Goal: Communication & Community: Answer question/provide support

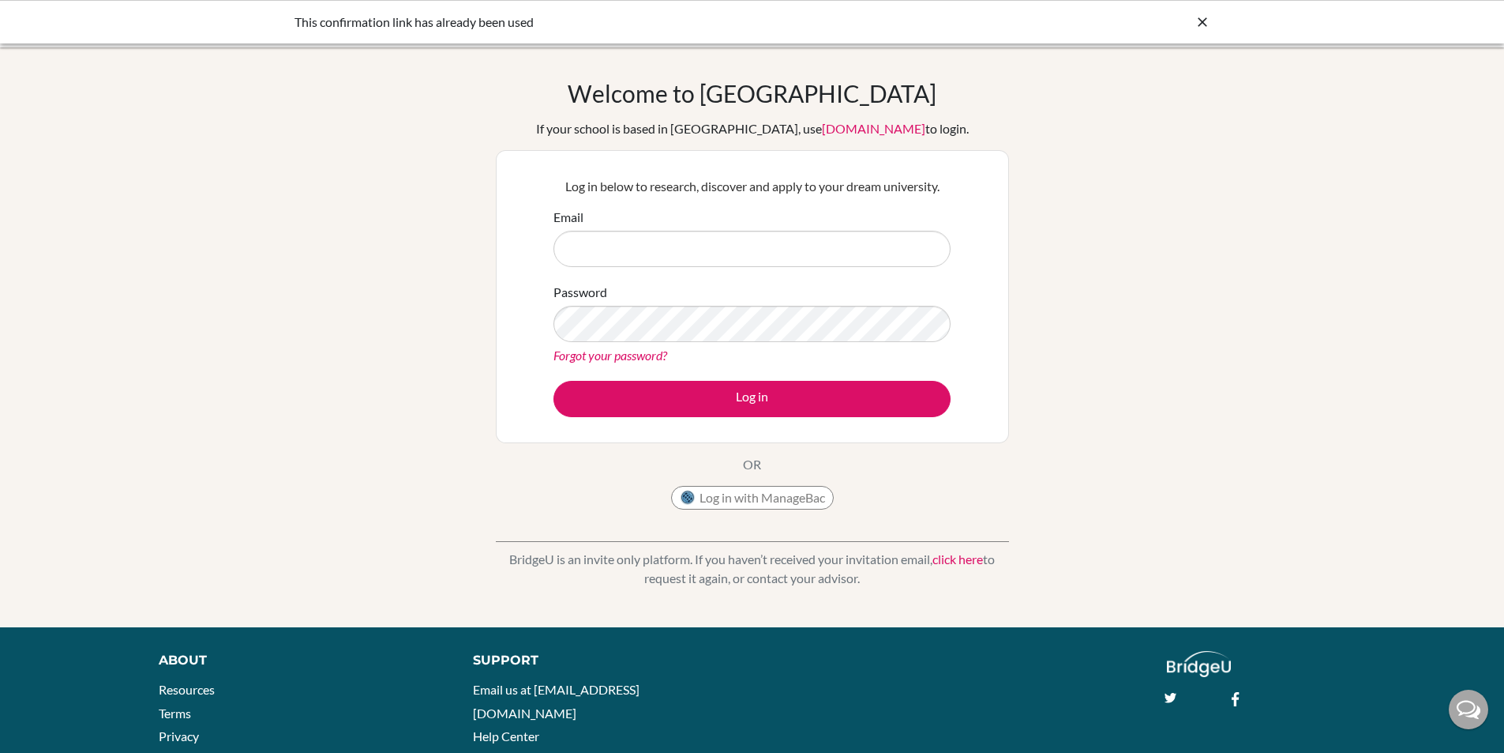
type input "[PERSON_NAME][EMAIL_ADDRESS][PERSON_NAME][DOMAIN_NAME]"
click at [554, 381] on button "Log in" at bounding box center [752, 399] width 397 height 36
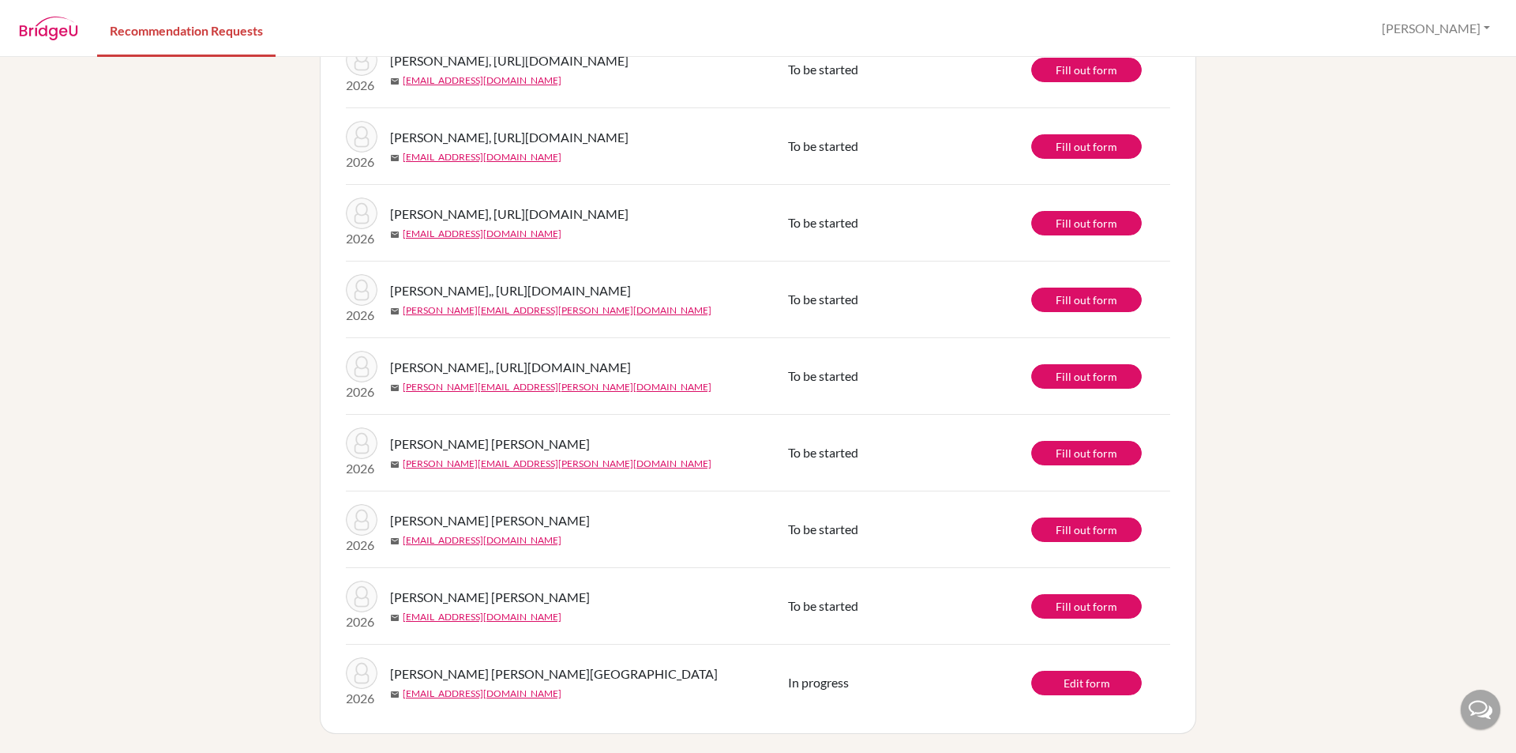
scroll to position [614, 0]
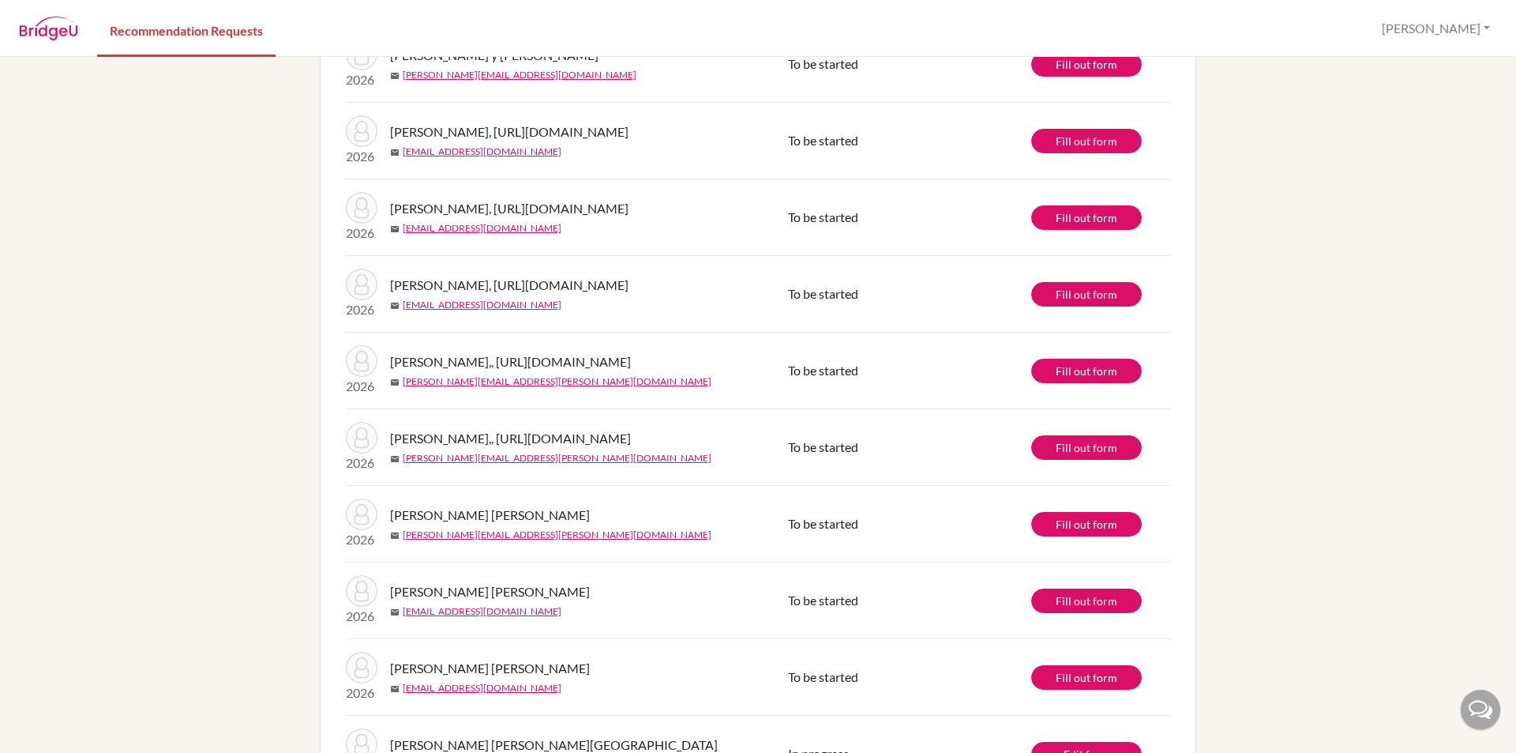
click at [806, 301] on span "To be started" at bounding box center [823, 293] width 70 height 15
click at [703, 312] on div "[PERSON_NAME], [URL][DOMAIN_NAME] mail [EMAIL_ADDRESS][DOMAIN_NAME]" at bounding box center [595, 294] width 410 height 36
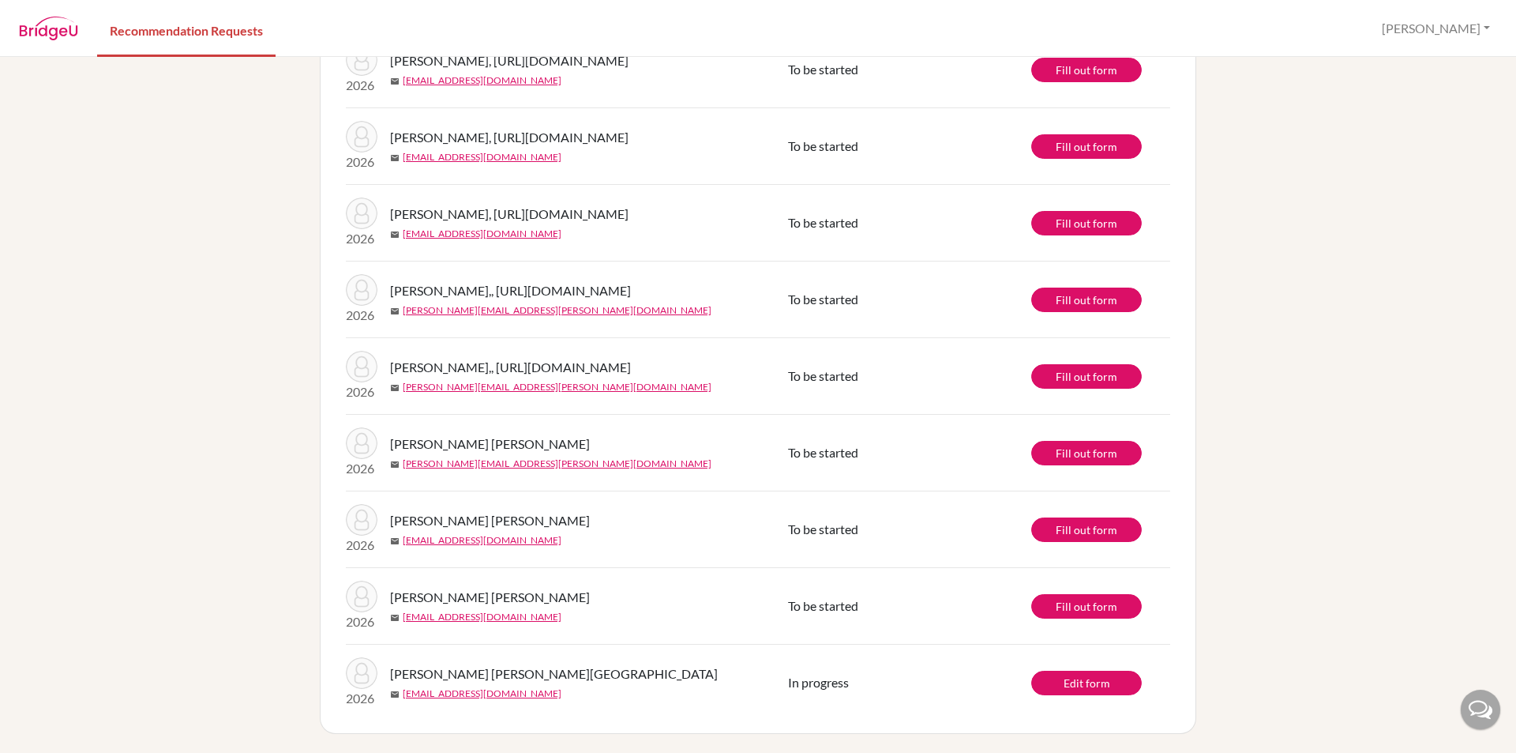
scroll to position [850, 0]
click at [1103, 527] on link "Fill out form" at bounding box center [1086, 529] width 111 height 24
click at [1087, 687] on link "Edit form" at bounding box center [1086, 682] width 111 height 24
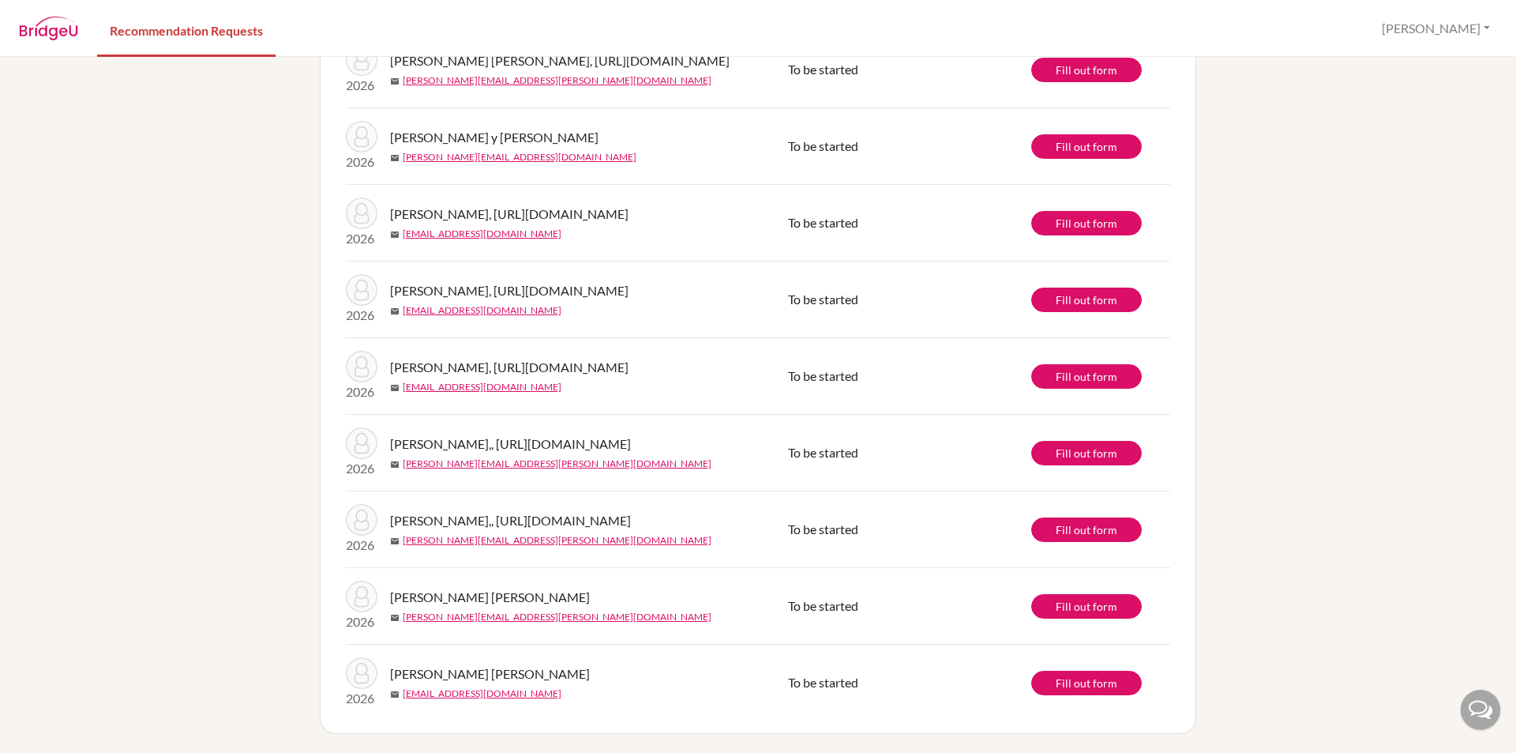
scroll to position [850, 0]
click at [1098, 441] on link "Fill out form" at bounding box center [1086, 453] width 111 height 24
click at [438, 434] on span "[PERSON_NAME],, [URL][DOMAIN_NAME]" at bounding box center [510, 443] width 241 height 19
click at [466, 434] on span "[PERSON_NAME],, [URL][DOMAIN_NAME]" at bounding box center [510, 443] width 241 height 19
click at [466, 358] on span "[PERSON_NAME], [URL][DOMAIN_NAME]" at bounding box center [509, 367] width 238 height 19
